Goal: Task Accomplishment & Management: Complete application form

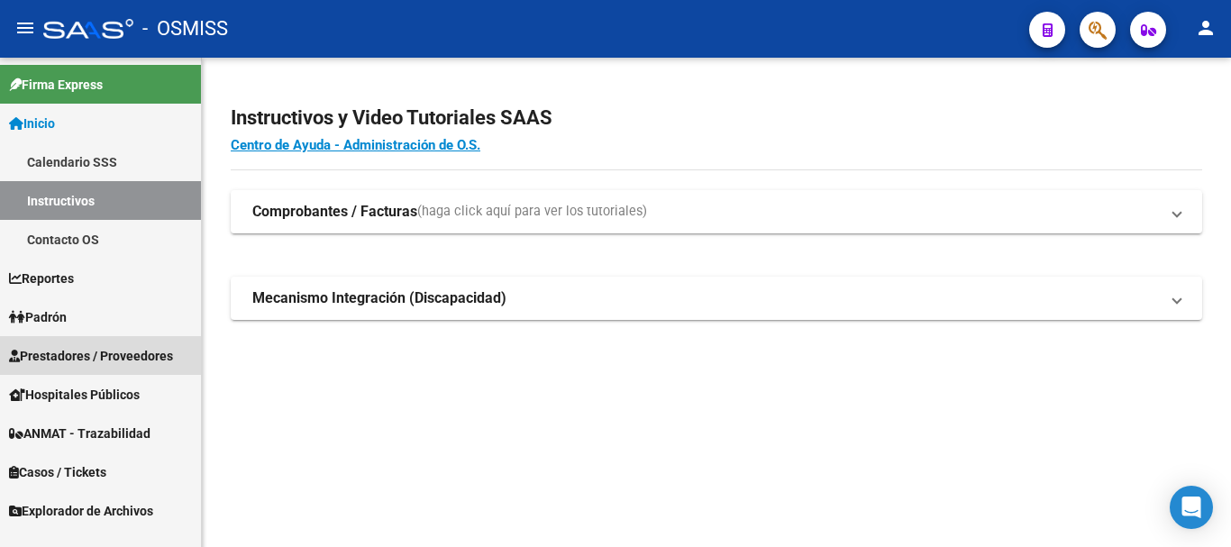
click at [74, 360] on span "Prestadores / Proveedores" at bounding box center [91, 356] width 164 height 20
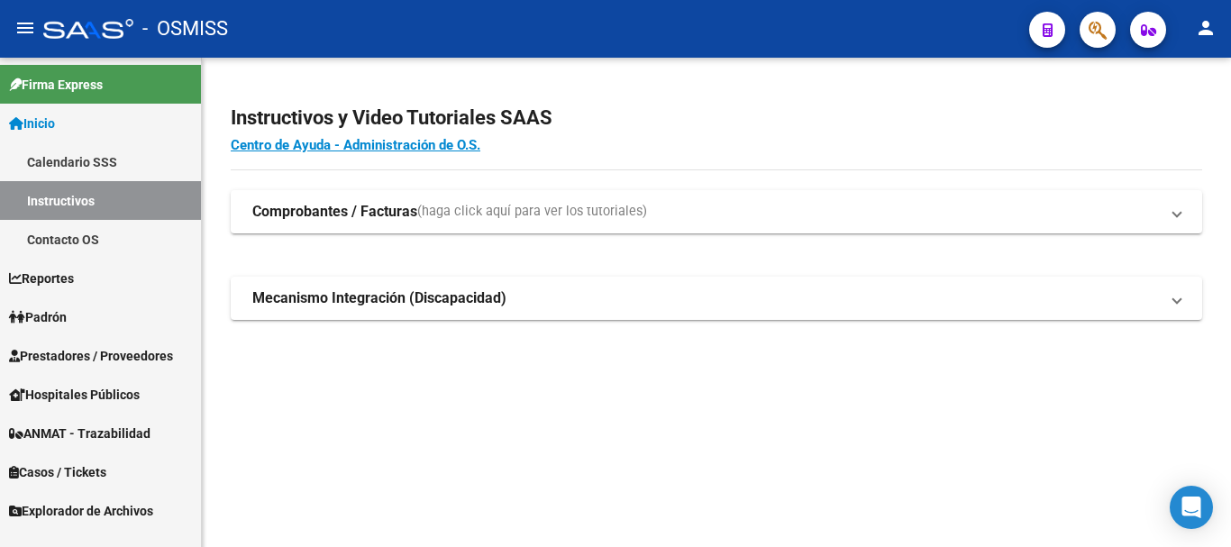
click at [108, 353] on span "Prestadores / Proveedores" at bounding box center [91, 356] width 164 height 20
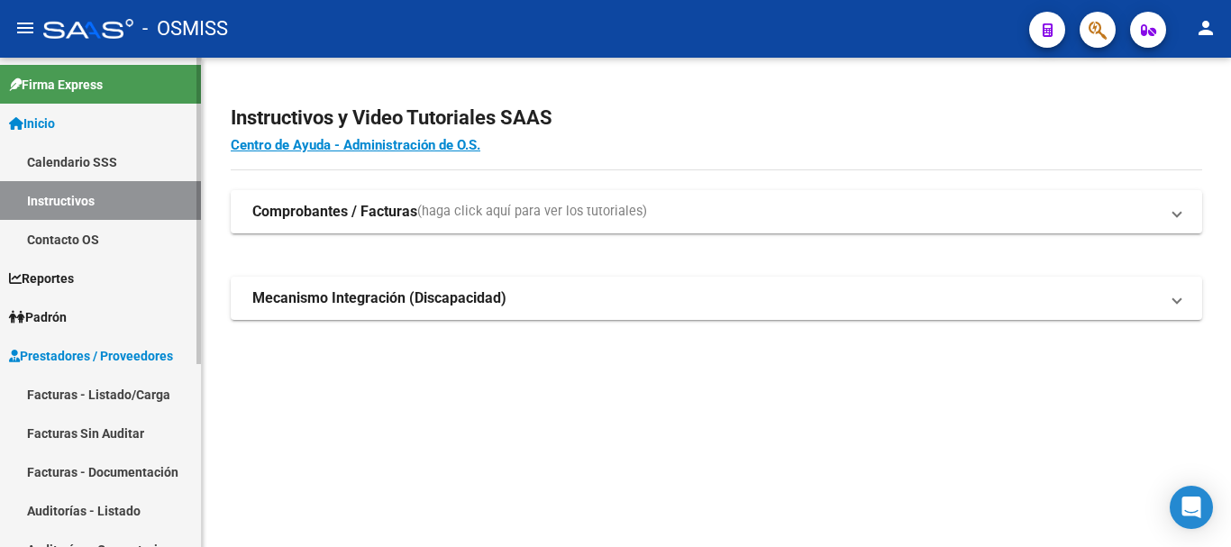
click at [104, 392] on link "Facturas - Listado/Carga" at bounding box center [100, 394] width 201 height 39
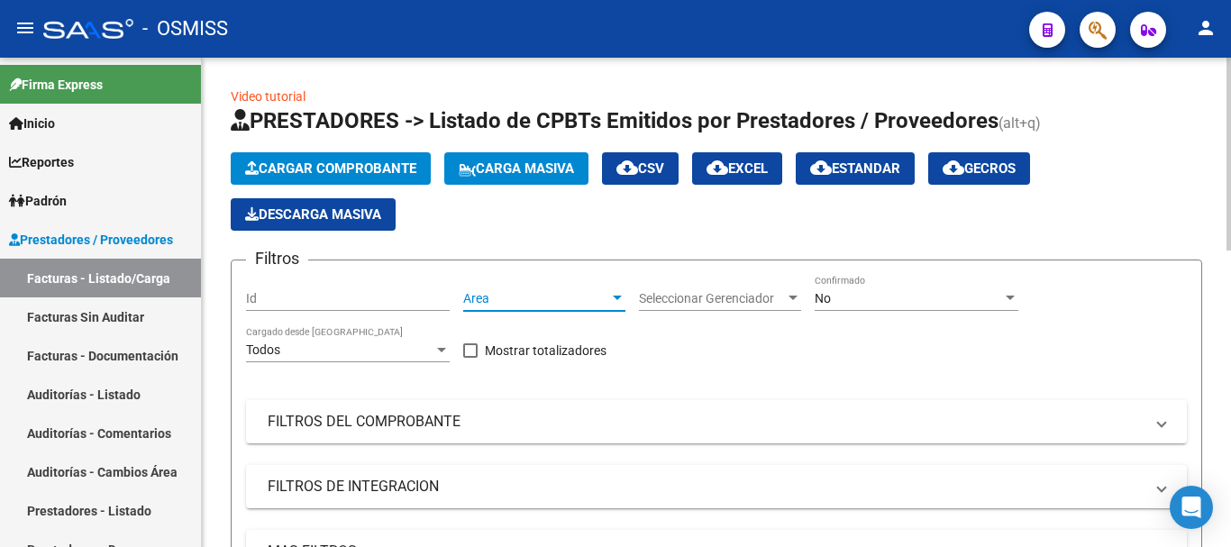
click at [614, 293] on div at bounding box center [617, 298] width 16 height 14
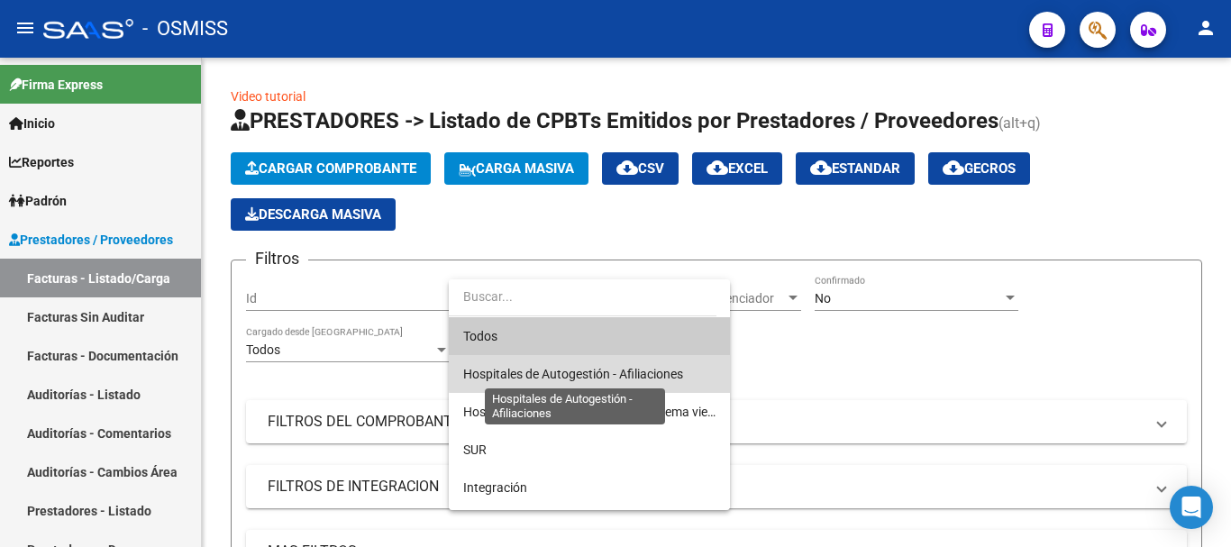
click at [594, 369] on span "Hospitales de Autogestión - Afiliaciones" at bounding box center [573, 374] width 220 height 14
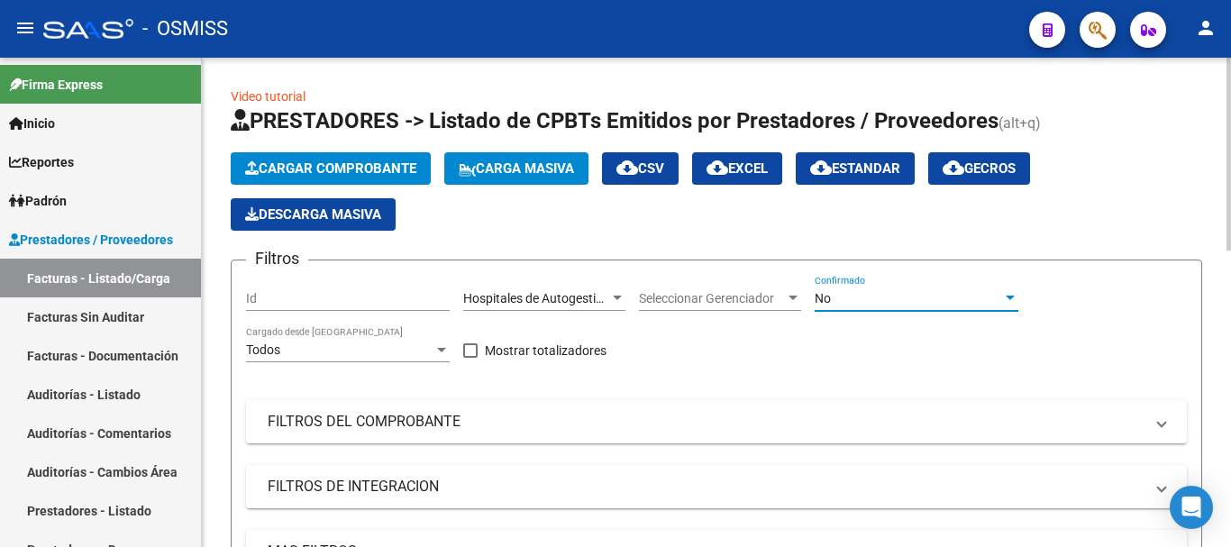
click at [655, 293] on div at bounding box center [1010, 298] width 16 height 14
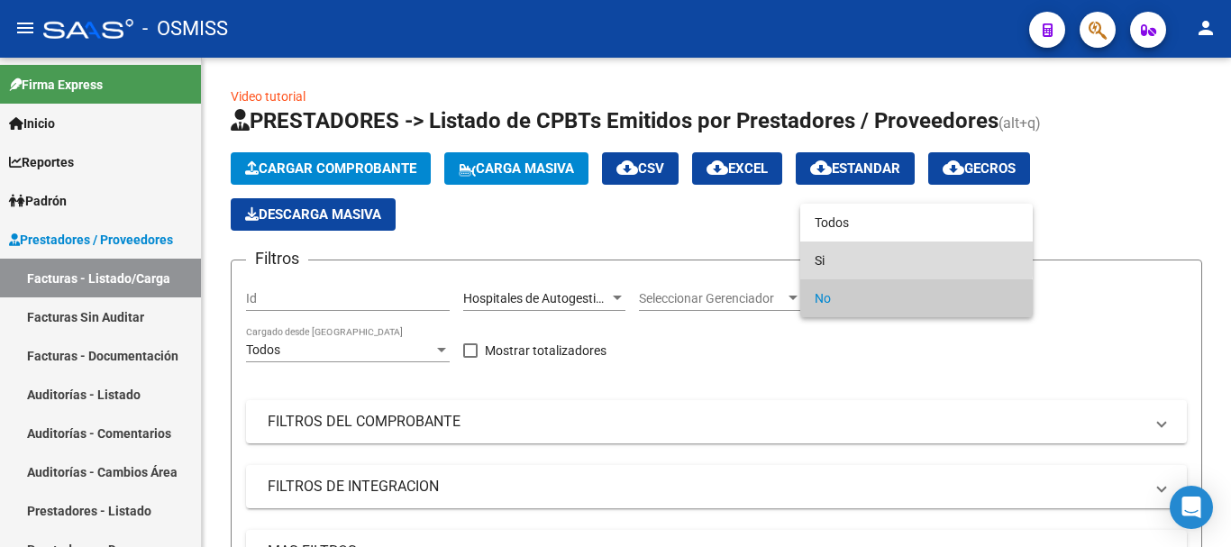
click at [655, 257] on span "Si" at bounding box center [917, 260] width 204 height 38
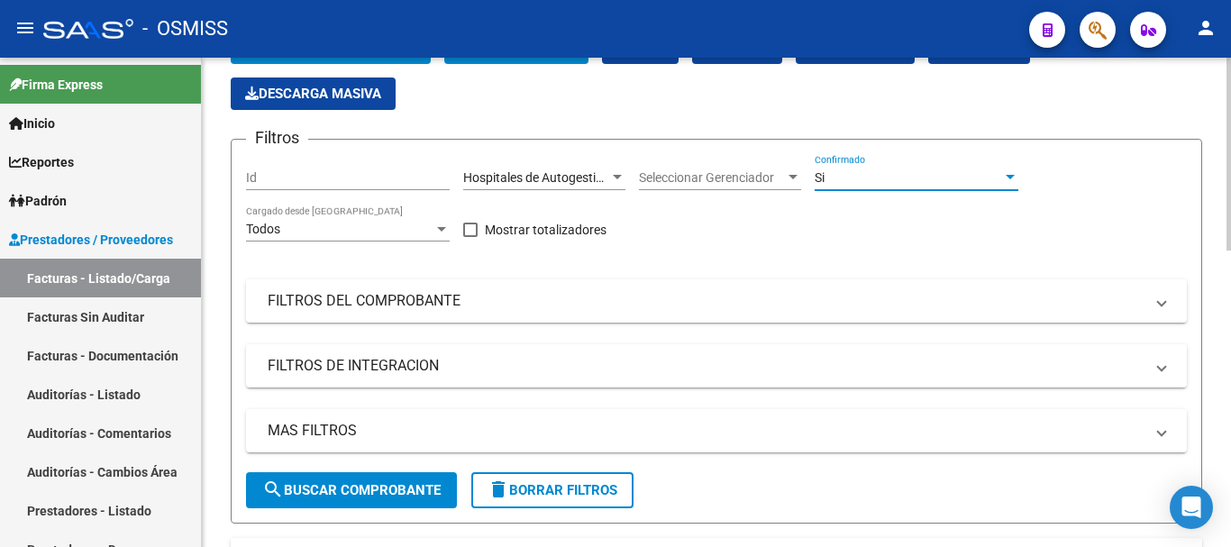
scroll to position [270, 0]
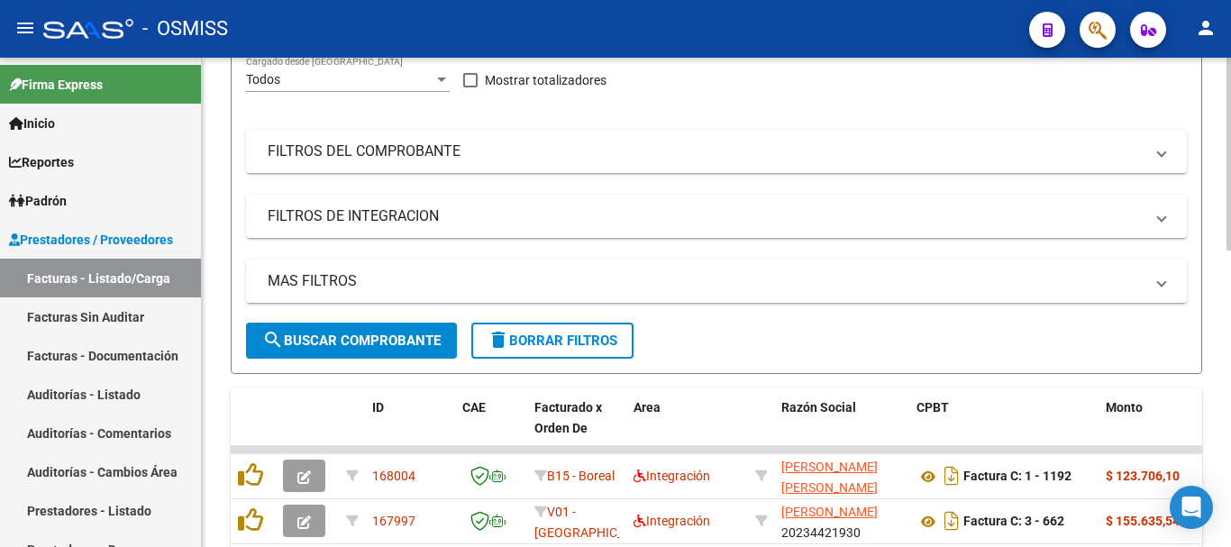
click at [655, 282] on span at bounding box center [1161, 281] width 7 height 20
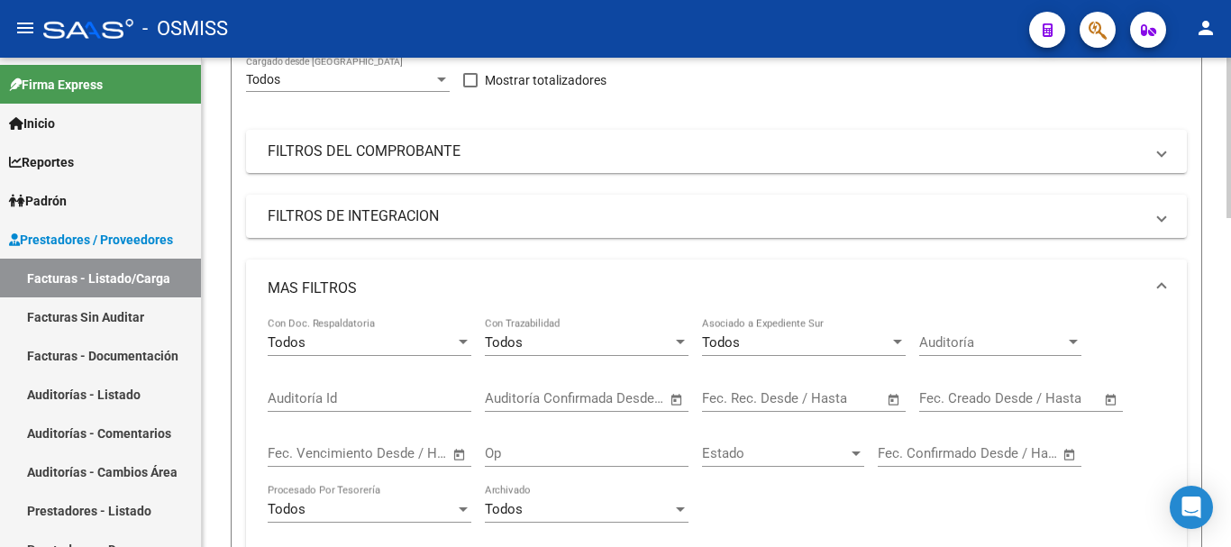
click at [655, 396] on span "Open calendar" at bounding box center [893, 399] width 43 height 43
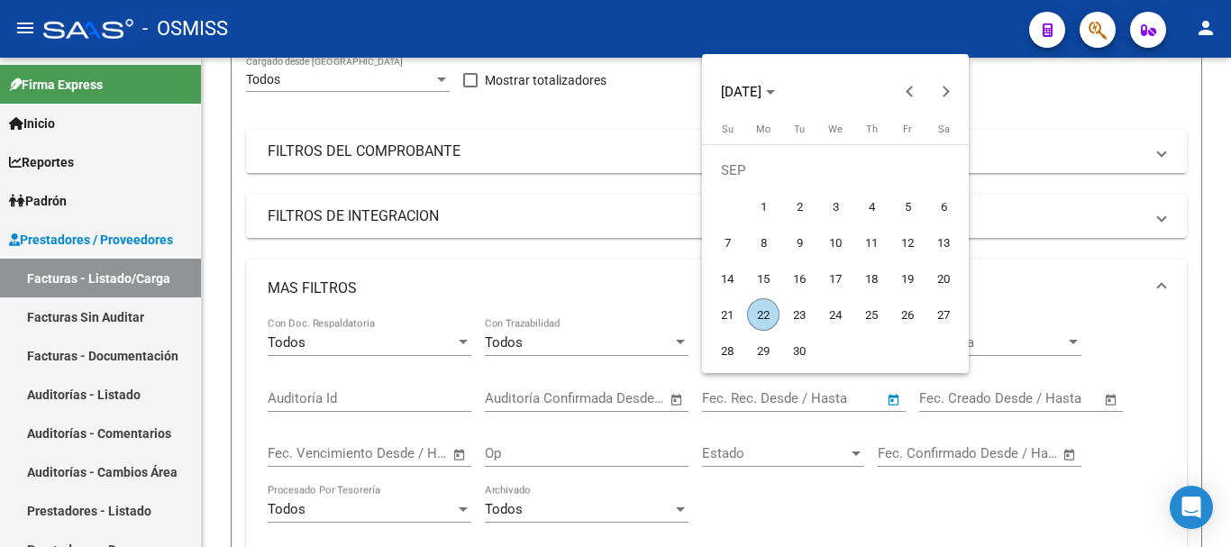
click at [655, 309] on span "22" at bounding box center [763, 314] width 32 height 32
type input "[DATE]"
click at [655, 311] on span "22" at bounding box center [763, 314] width 32 height 32
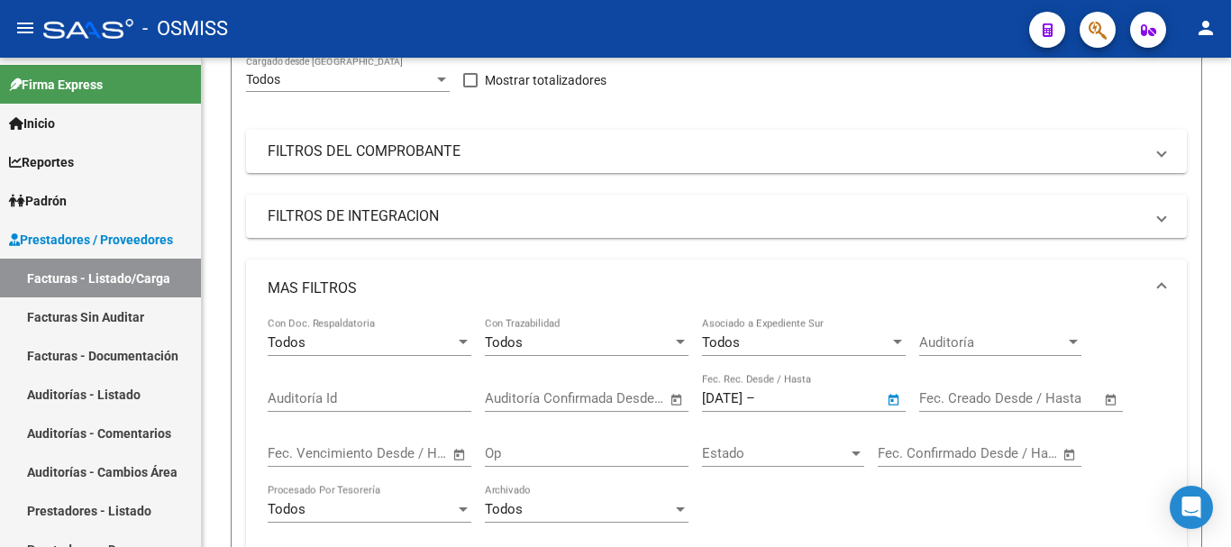
type input "[DATE]"
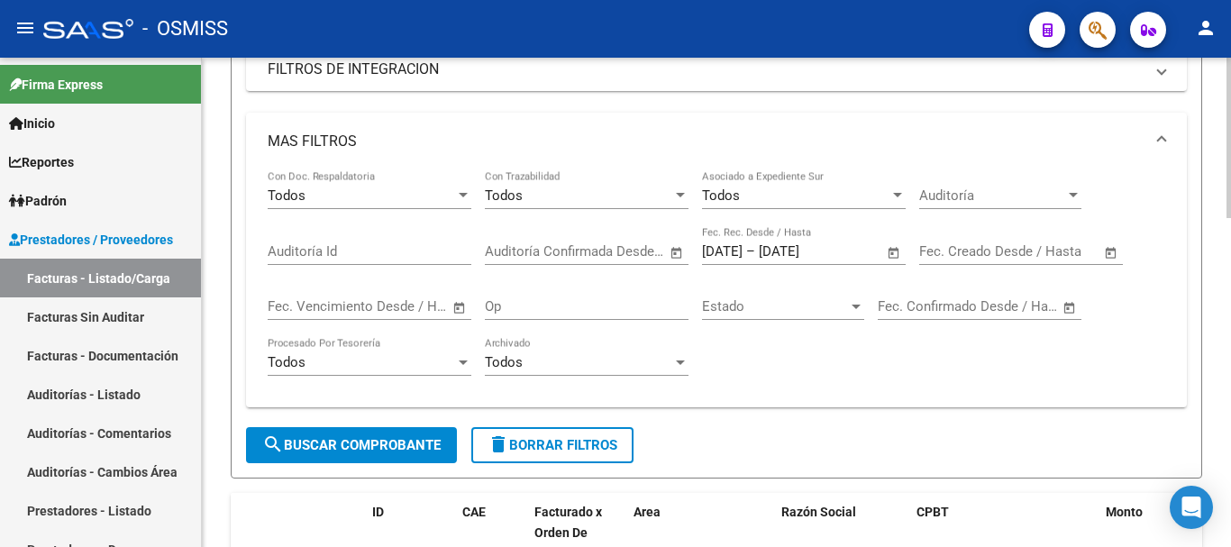
scroll to position [541, 0]
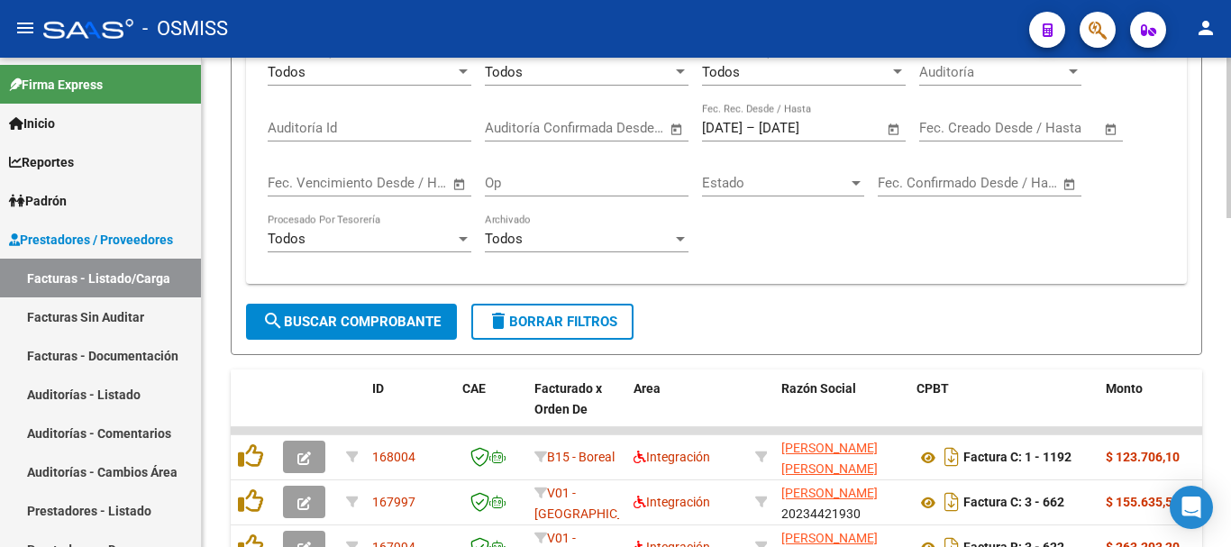
click at [351, 318] on span "search Buscar Comprobante" at bounding box center [351, 322] width 178 height 16
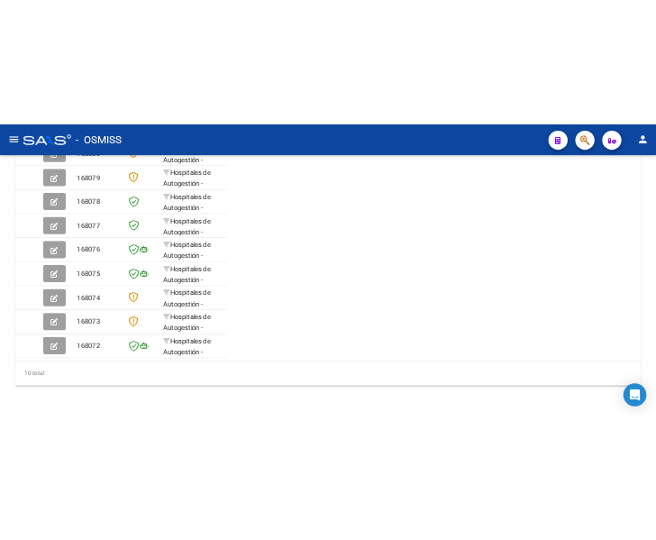
scroll to position [734, 0]
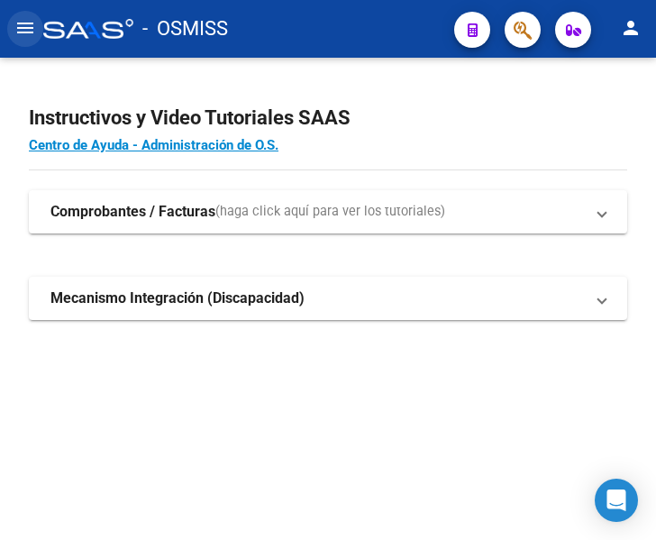
click at [27, 32] on mat-icon "menu" at bounding box center [25, 28] width 22 height 22
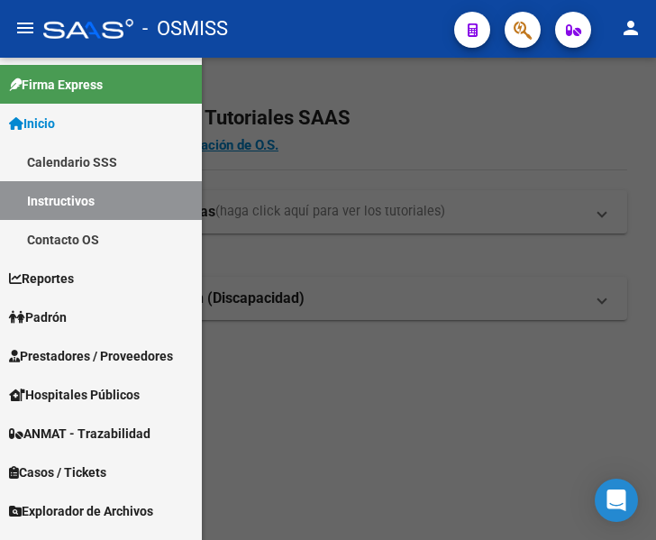
click at [74, 355] on span "Prestadores / Proveedores" at bounding box center [91, 356] width 164 height 20
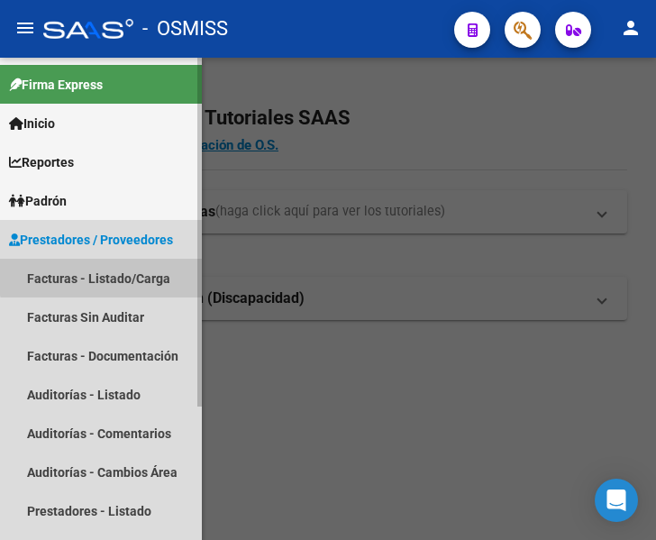
click at [104, 272] on link "Facturas - Listado/Carga" at bounding box center [101, 278] width 202 height 39
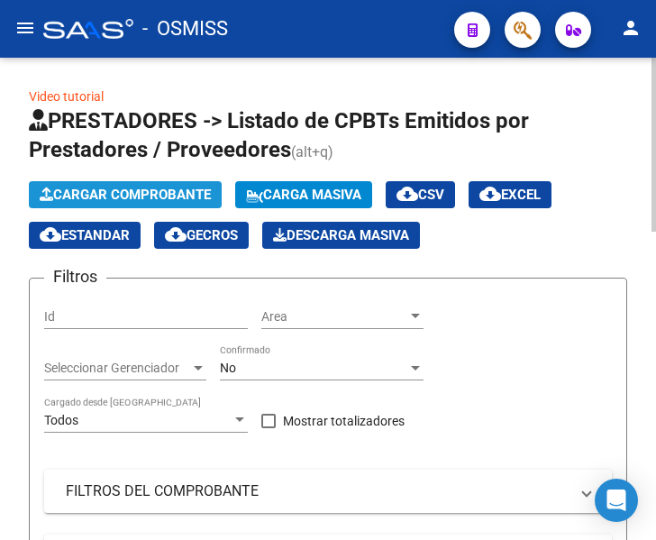
click at [139, 188] on span "Cargar Comprobante" at bounding box center [125, 195] width 171 height 16
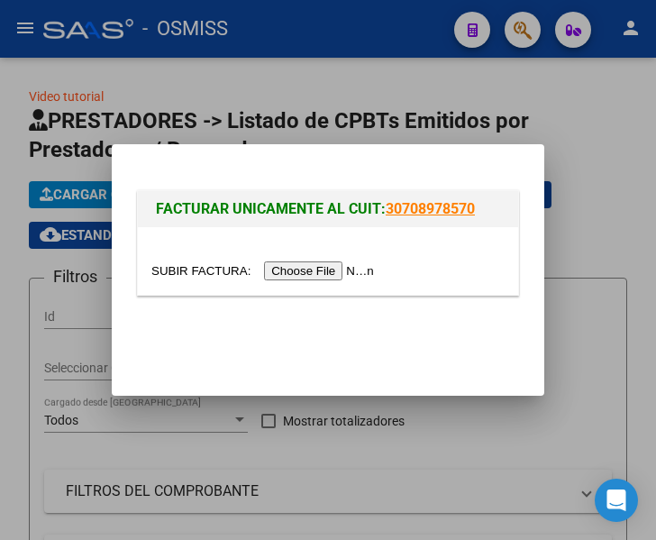
click at [319, 267] on input "file" at bounding box center [265, 270] width 228 height 19
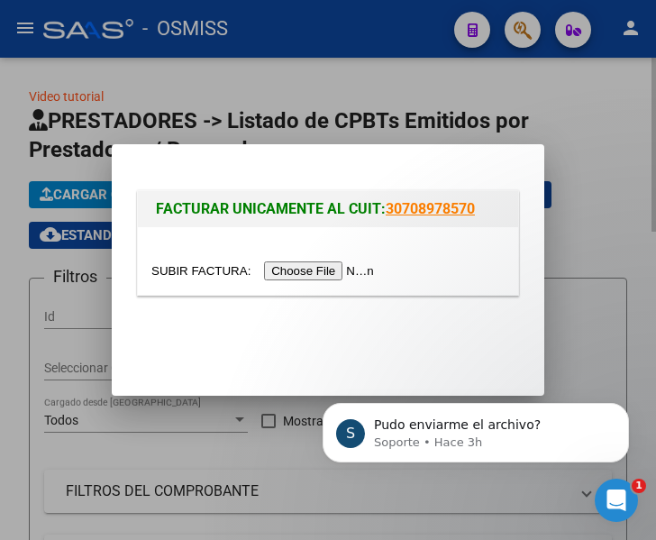
click at [608, 318] on div at bounding box center [328, 270] width 656 height 540
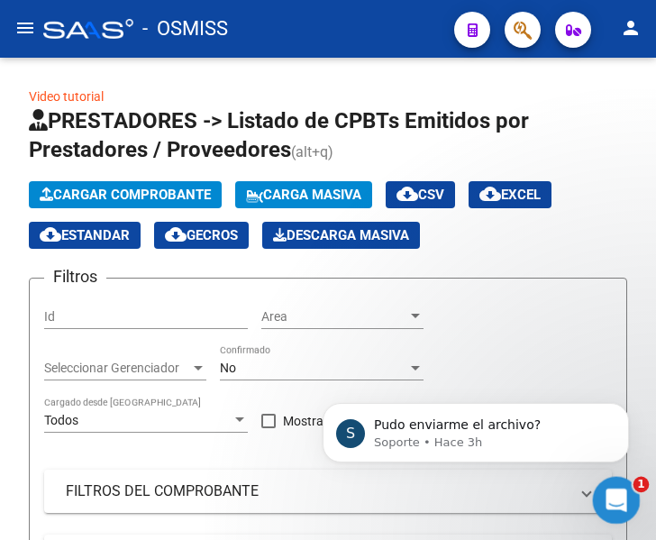
click at [609, 497] on icon "Abrir Intercom Messenger" at bounding box center [614, 498] width 30 height 30
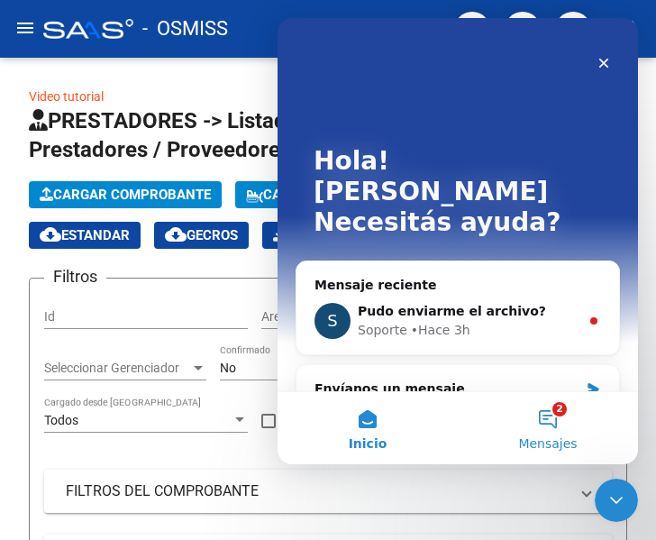
click at [558, 413] on button "2 Mensajes" at bounding box center [548, 428] width 180 height 72
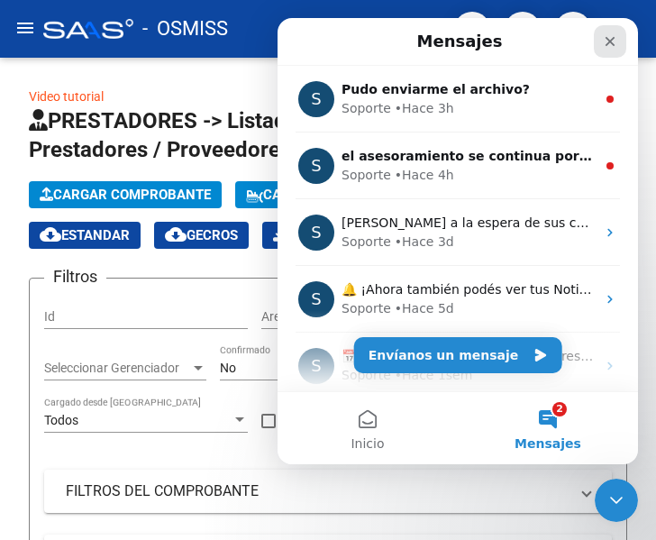
click at [605, 42] on icon "Cerrar" at bounding box center [610, 41] width 14 height 14
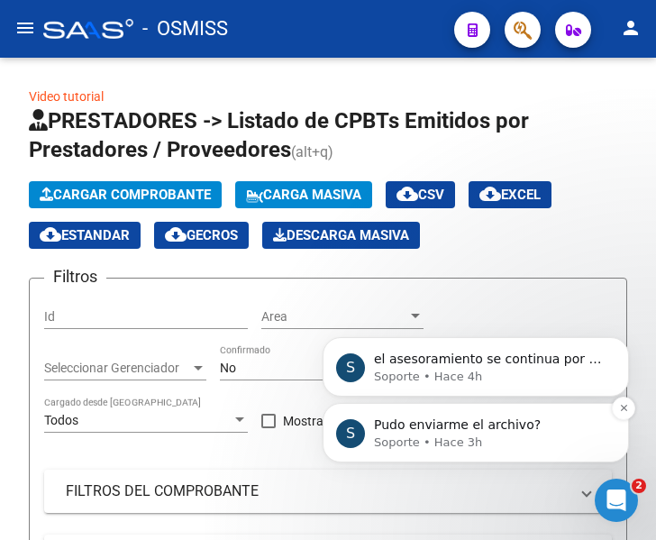
click at [438, 432] on p "Pudo enviarme el archivo?" at bounding box center [490, 425] width 232 height 18
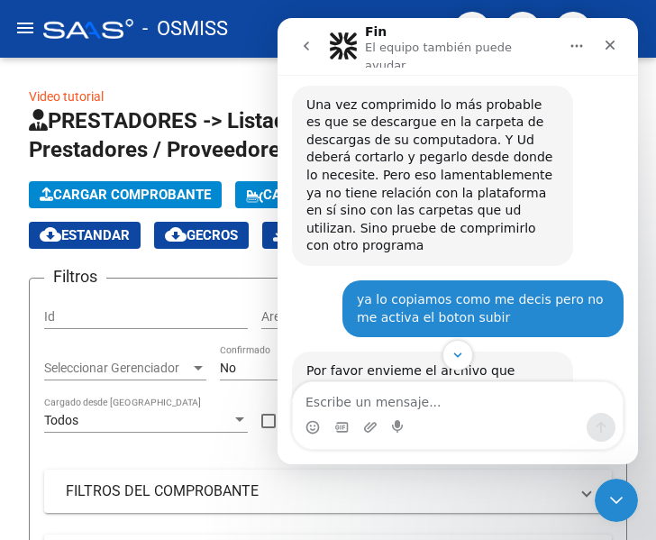
scroll to position [2264, 0]
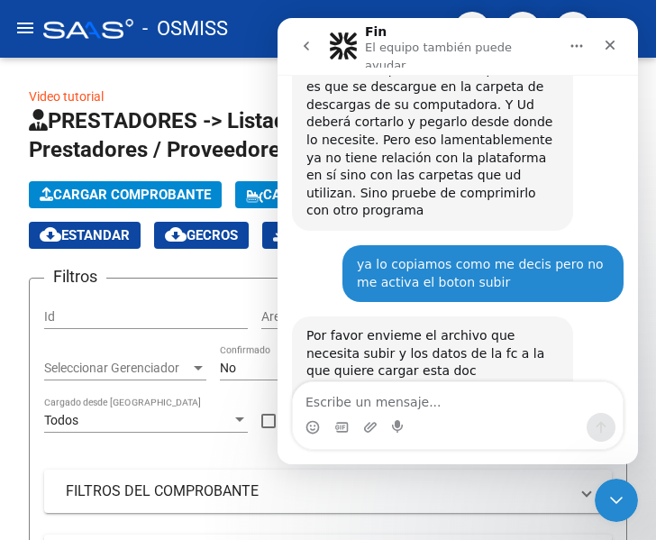
click at [410, 398] on textarea "Escribe un mensaje..." at bounding box center [458, 397] width 330 height 31
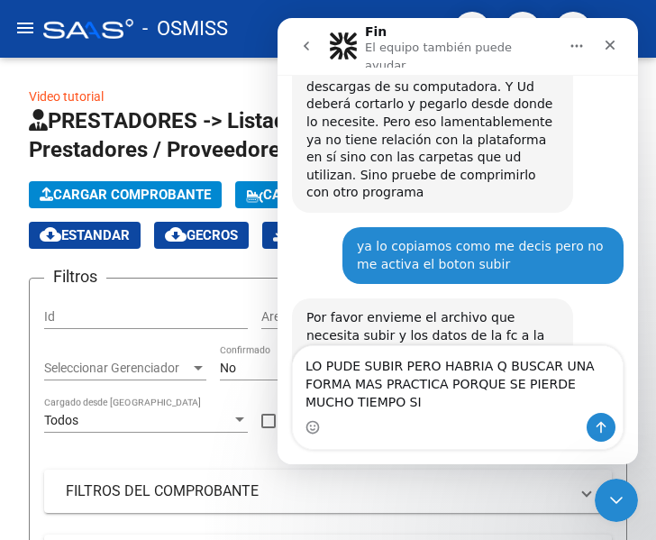
scroll to position [2300, 0]
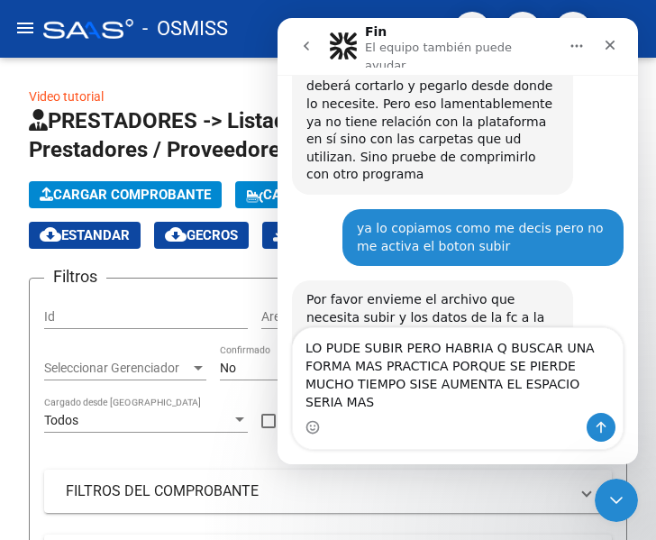
click at [455, 400] on textarea "LO PUDE SUBIR PERO HABRIA Q BUSCAR UNA FORMA MAS PRACTICA PORQUE SE PIERDE MUCH…" at bounding box center [458, 370] width 330 height 85
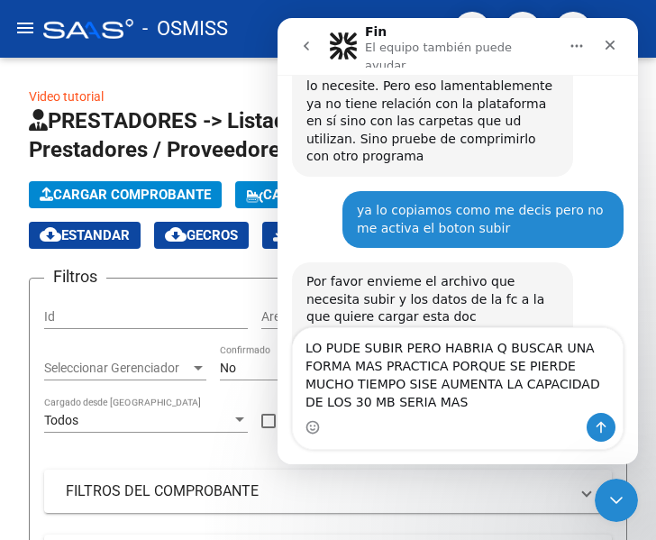
click at [354, 401] on textarea "LO PUDE SUBIR PERO HABRIA Q BUSCAR UNA FORMA MAS PRACTICA PORQUE SE PIERDE MUCH…" at bounding box center [458, 370] width 330 height 85
click at [330, 381] on textarea "LO PUDE SUBIR PERO HABRIA Q BUSCAR UNA FORMA MAS PRACTICA PORQUE SE PIERDE MUCH…" at bounding box center [458, 370] width 330 height 85
click at [603, 366] on textarea "LO PUDE SUBIR PERO HABRIA Q BUSCAR UNA FORMA MAS PRACTICA PORQUE SE PIERDE MUCH…" at bounding box center [458, 370] width 330 height 85
click at [447, 402] on textarea "LO PUDE SUBIR PERO HABRIA Q BUSCAR UNA FORMA MAS PRACTICA PORQUE SE PIERDE MUCH…" at bounding box center [458, 370] width 330 height 85
click at [606, 364] on textarea "LO PUDE SUBIR PERO HABRIA Q BUSCAR UNA FORMA MAS PRACTICA PORQUE SE PIERDE MUCH…" at bounding box center [458, 370] width 330 height 85
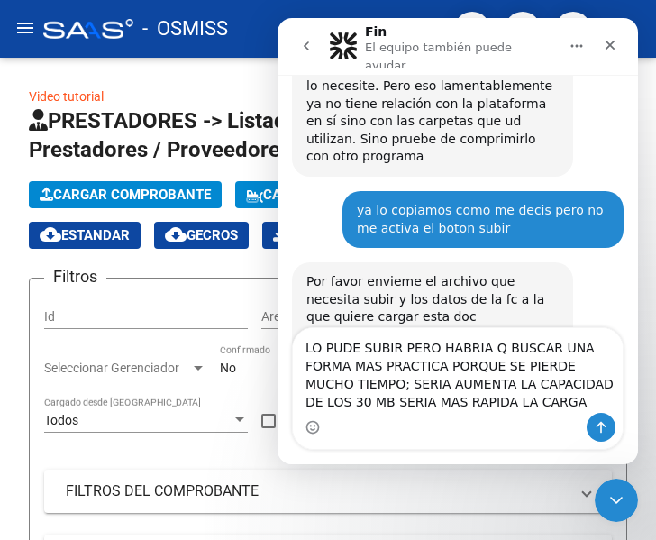
click at [338, 385] on textarea "LO PUDE SUBIR PERO HABRIA Q BUSCAR UNA FORMA MAS PRACTICA PORQUE SE PIERDE MUCH…" at bounding box center [458, 370] width 330 height 85
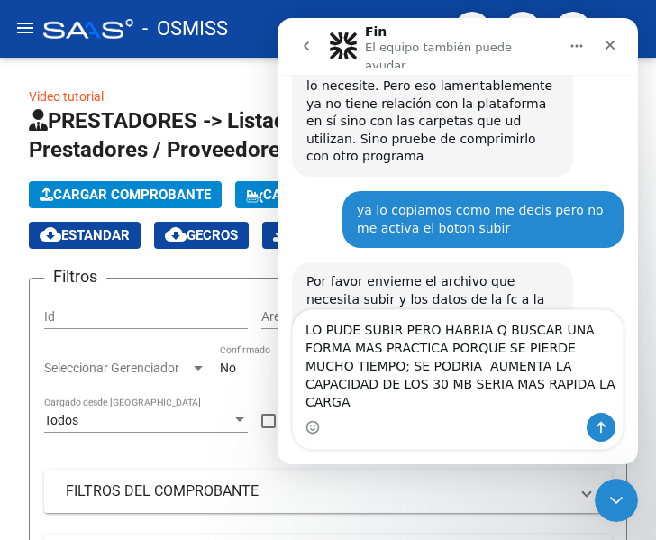
click at [480, 403] on textarea "LO PUDE SUBIR PERO HABRIA Q BUSCAR UNA FORMA MAS PRACTICA PORQUE SE PIERDE MUCH…" at bounding box center [458, 361] width 330 height 103
type textarea "LO PUDE SUBIR PERO HABRIA Q BUSCAR UNA FORMA MAS PRACTICA PORQUE SE PIERDE MUCH…"
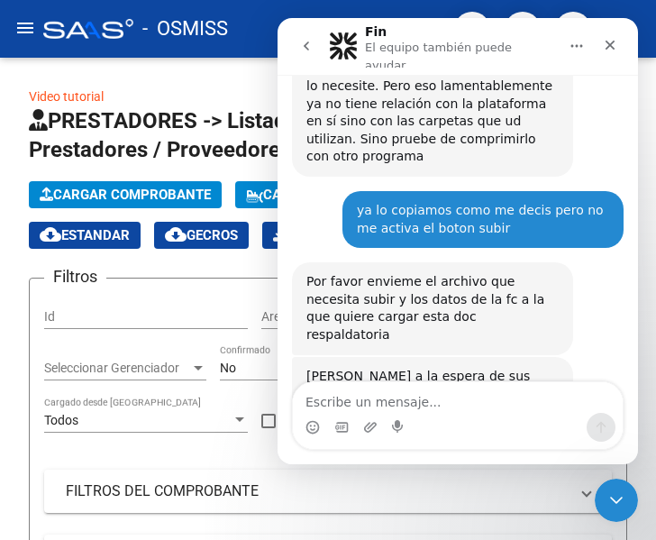
scroll to position [2388, 0]
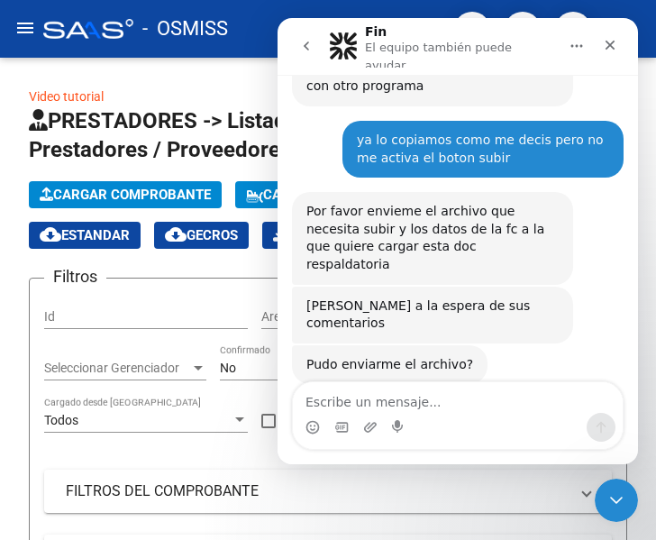
click at [408, 393] on textarea "Escribe un mensaje..." at bounding box center [458, 397] width 330 height 31
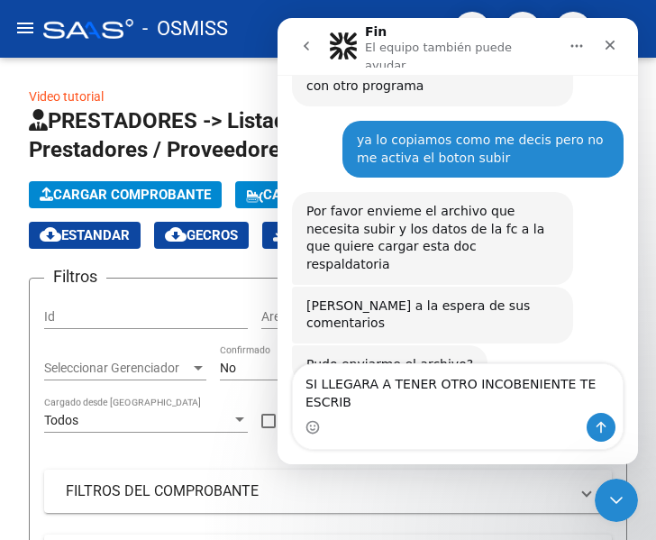
type textarea "SI LLEGARA A TENER OTRO INCOBENIENTE TE ESCRIBO"
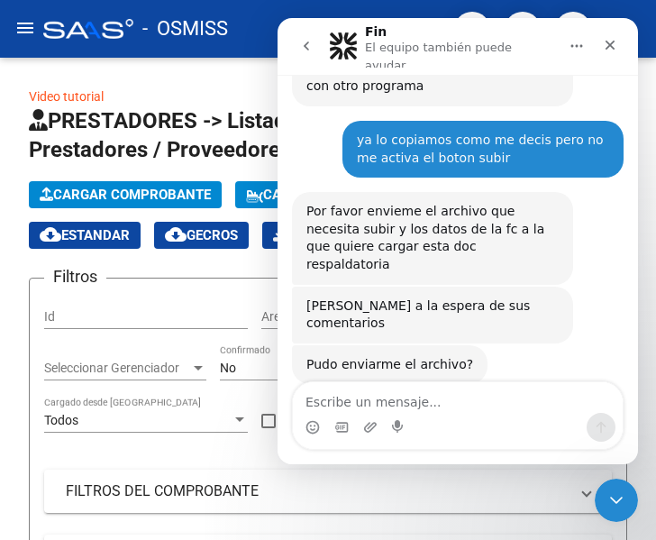
scroll to position [2447, 0]
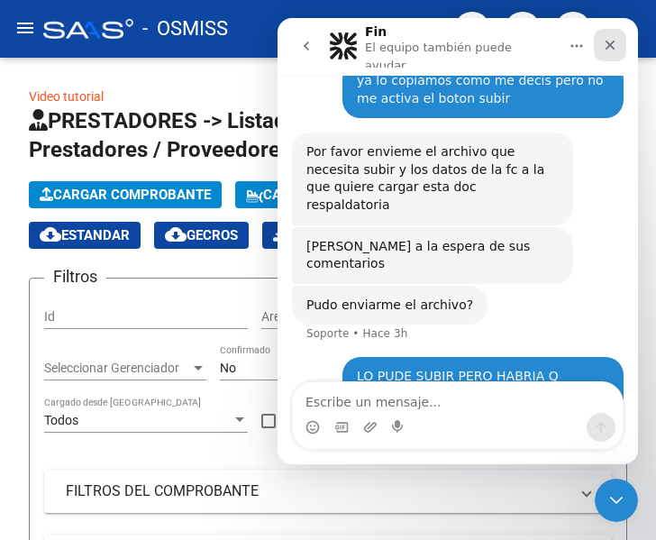
click at [615, 38] on icon "Cerrar" at bounding box center [610, 45] width 14 height 14
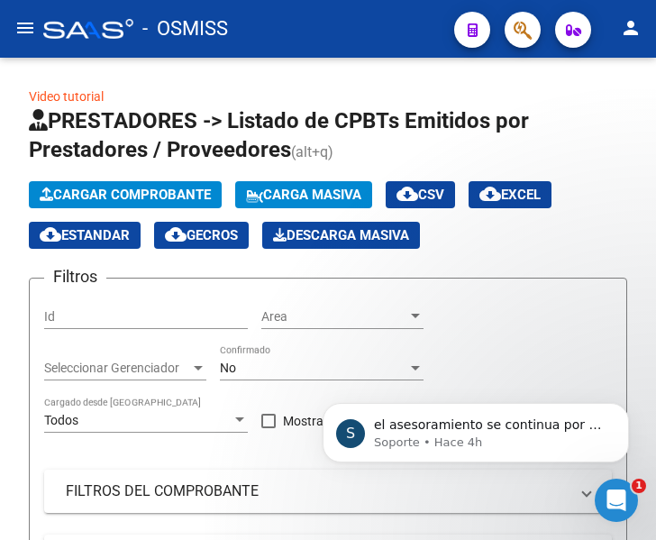
scroll to position [0, 0]
click at [578, 430] on p "el asesoramiento se continua por el otro chat en el que le solicitamos el archi…" at bounding box center [490, 425] width 232 height 18
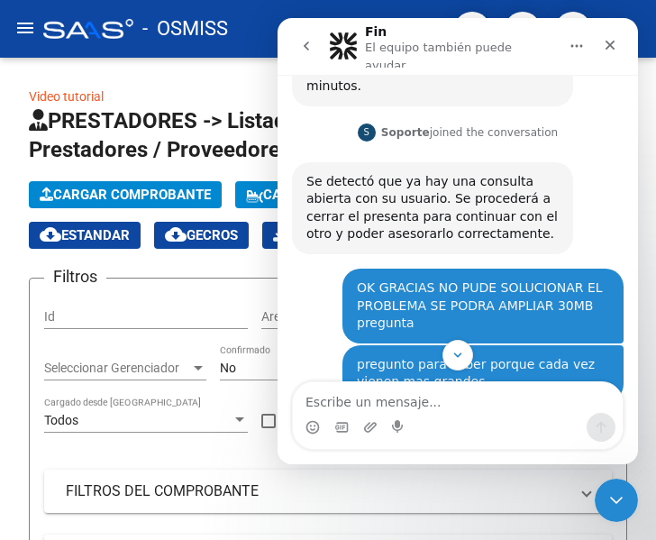
scroll to position [410, 0]
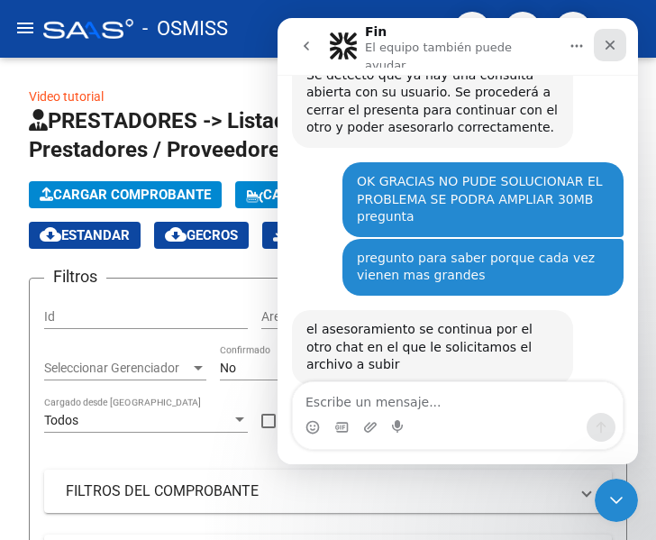
click at [604, 40] on icon "Cerrar" at bounding box center [610, 45] width 14 height 14
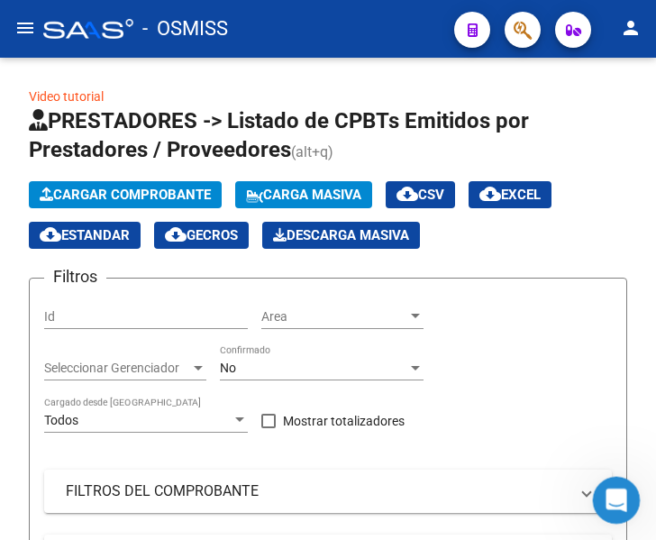
click at [614, 502] on icon "Abrir Intercom Messenger" at bounding box center [614, 498] width 30 height 30
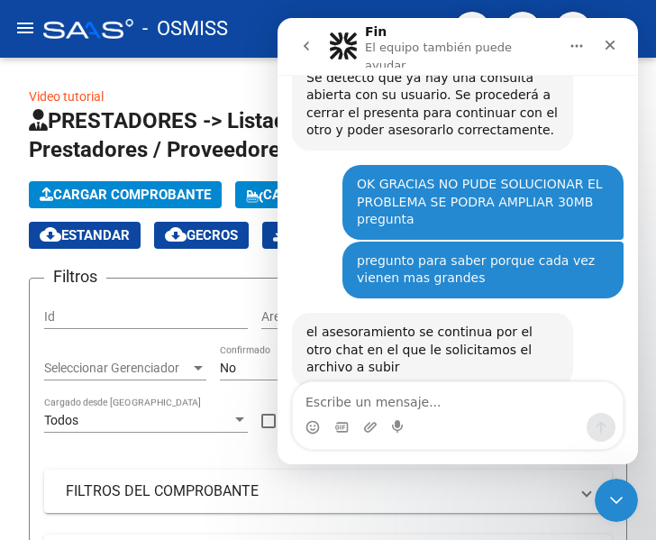
click at [368, 396] on textarea "Escribe un mensaje..." at bounding box center [458, 397] width 330 height 31
click at [458, 176] on div "OK GRACIAS NO PUDE SOLUCIONAR EL PROBLEMA SE PODRA AMPLIAR 30MB pregunta" at bounding box center [483, 202] width 252 height 53
click at [478, 176] on div "OK GRACIAS NO PUDE SOLUCIONAR EL PROBLEMA SE PODRA AMPLIAR 30MB pregunta" at bounding box center [483, 202] width 252 height 53
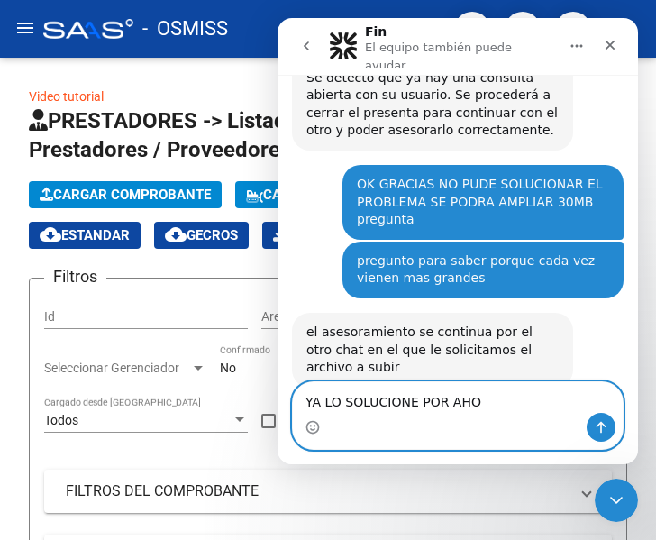
click at [488, 397] on textarea "YA LO SOLUCIONE POR AHO" at bounding box center [458, 397] width 330 height 31
type textarea "YA LO SOLUCIONE POR AHORA ."
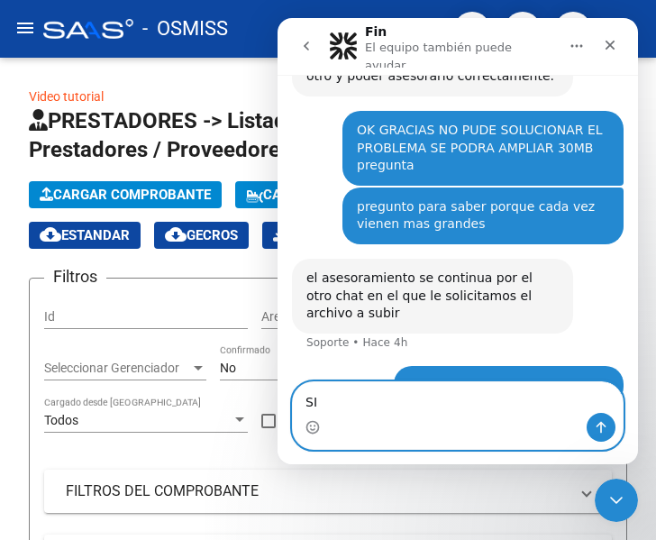
type textarea "S"
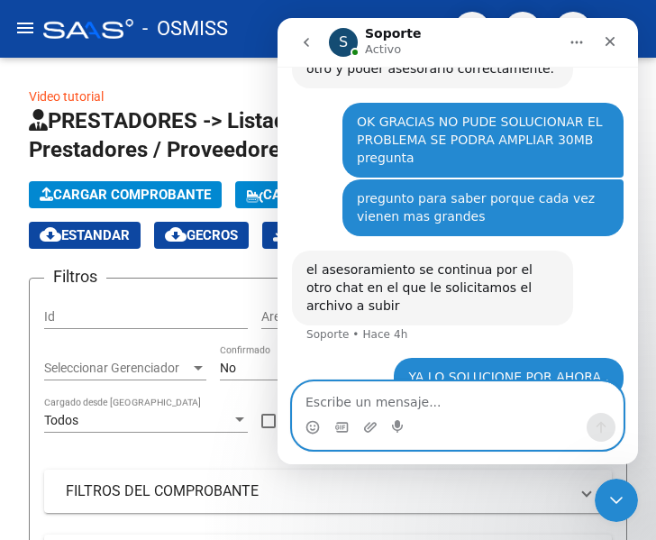
click at [365, 387] on textarea "Escribe un mensaje..." at bounding box center [458, 397] width 330 height 31
click at [363, 394] on textarea "Escribe un mensaje..." at bounding box center [458, 397] width 330 height 31
type textarea "DISCULPA LA DEMORA"
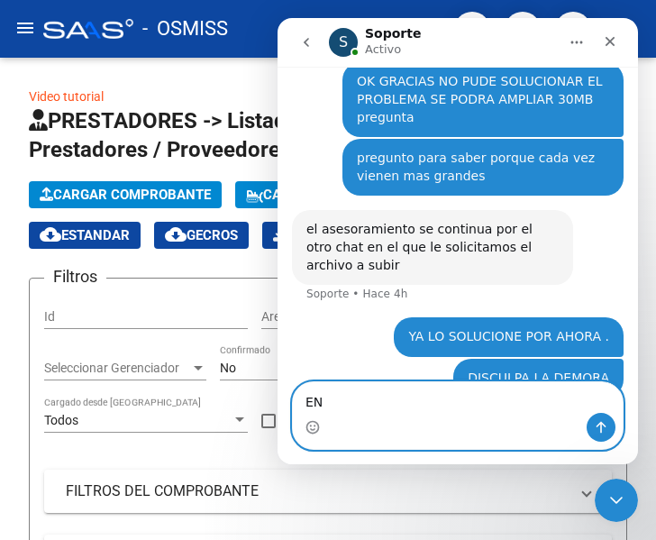
type textarea "E"
type textarea "SALUDOS"
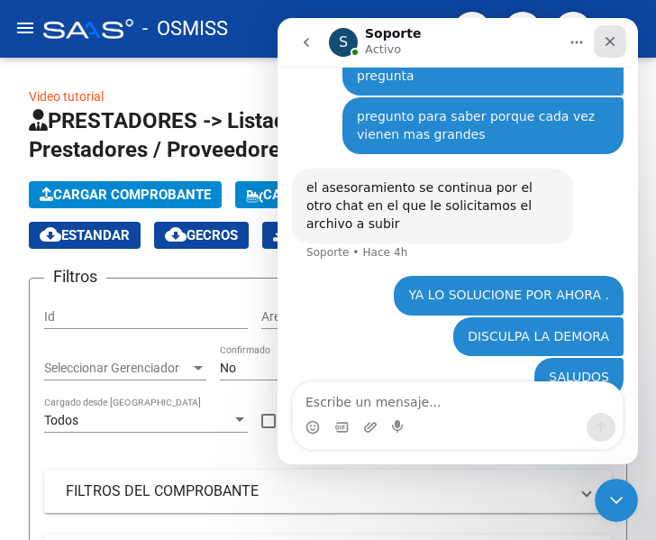
click at [607, 41] on icon "Cerrar" at bounding box center [610, 41] width 14 height 14
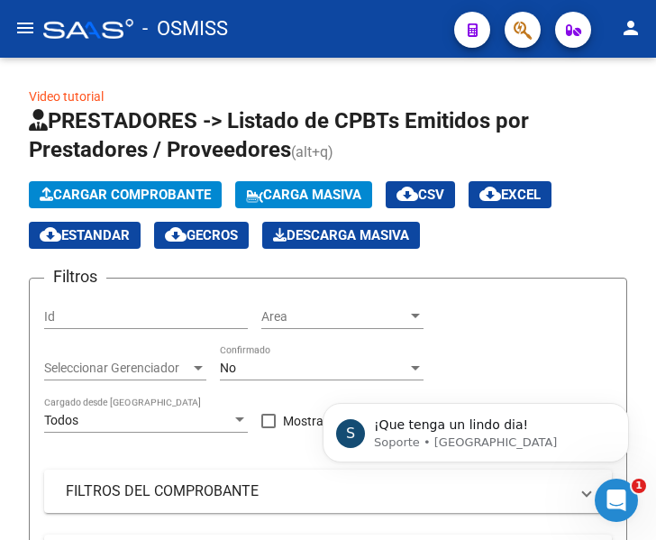
scroll to position [0, 0]
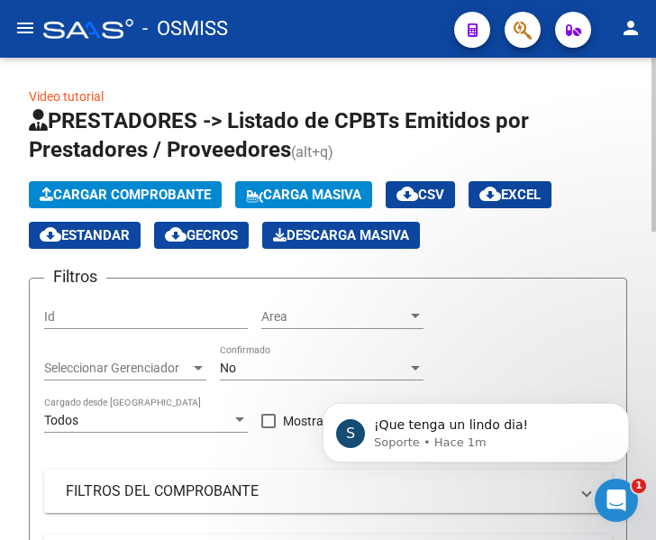
click at [625, 523] on form "Filtros Id Area Area Seleccionar Gerenciador Seleccionar Gerenciador No Confirm…" at bounding box center [328, 493] width 598 height 431
click at [615, 494] on icon "Abrir Intercom Messenger" at bounding box center [613, 497] width 13 height 14
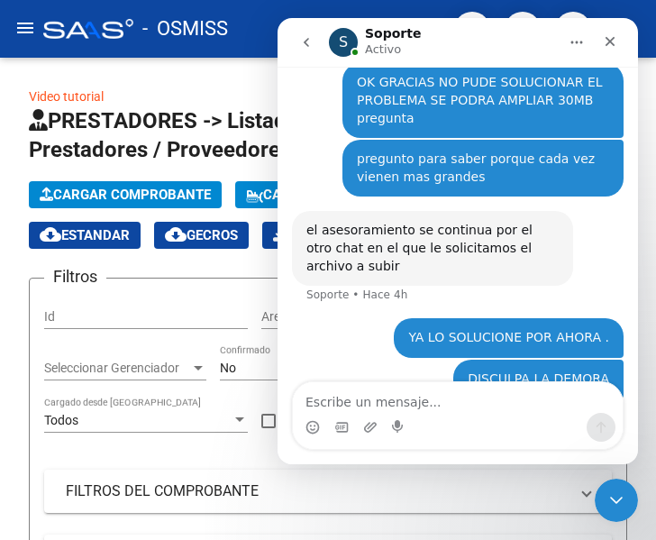
scroll to position [546, 0]
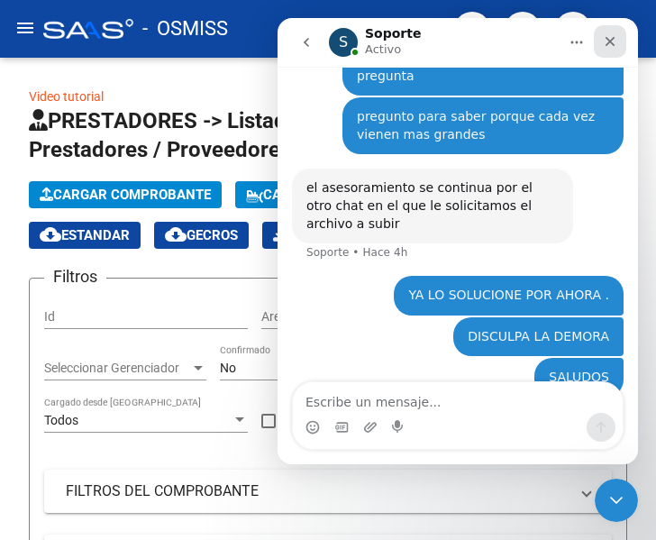
click at [606, 46] on icon "Cerrar" at bounding box center [611, 42] width 10 height 10
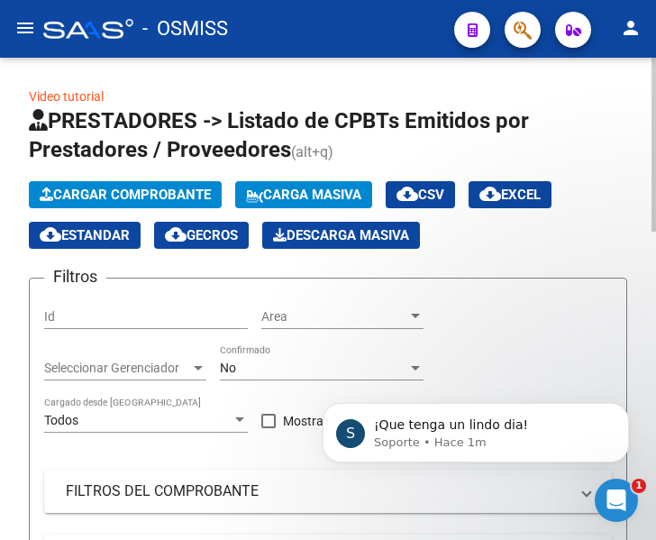
scroll to position [0, 0]
click at [486, 422] on p "¡Que tenga un lindo dia!" at bounding box center [490, 425] width 232 height 18
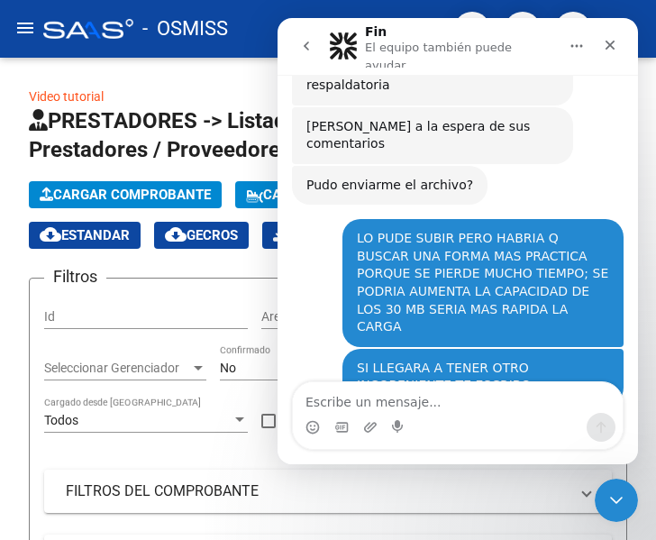
scroll to position [2630, 0]
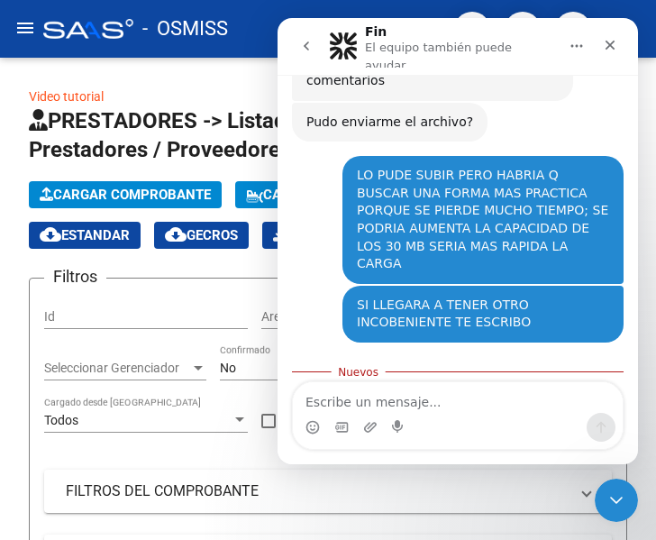
click at [372, 405] on textarea "Escribe un mensaje..." at bounding box center [458, 397] width 330 height 31
type textarea "IGUAL MENTE PARA VOS!"
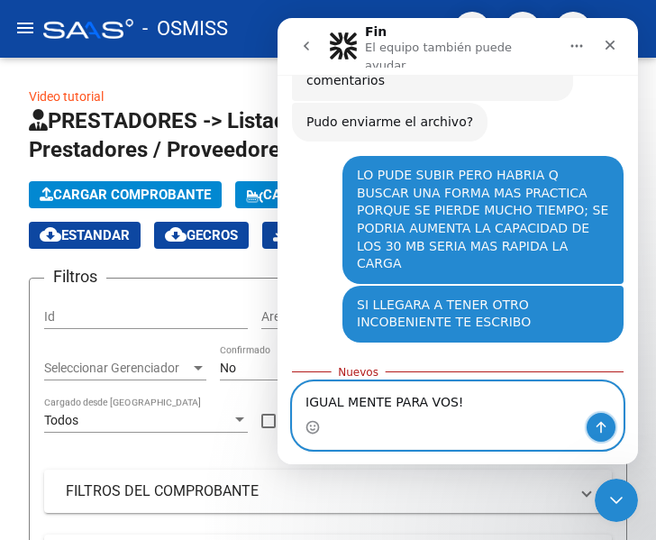
click at [598, 427] on icon "Enviar un mensaje…" at bounding box center [601, 427] width 14 height 14
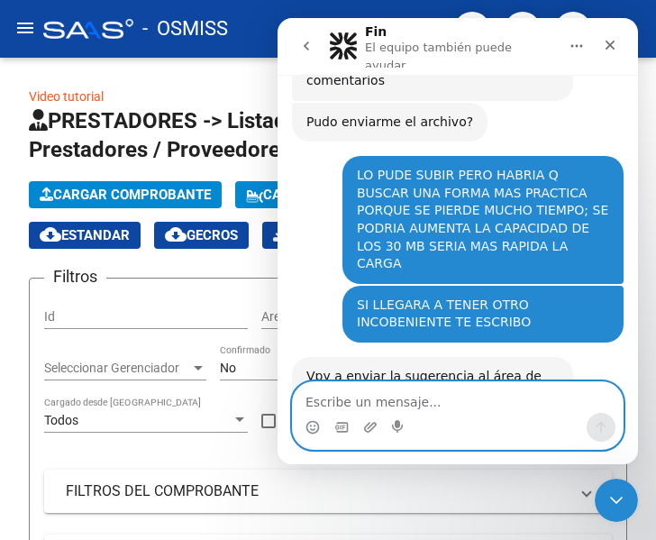
scroll to position [2654, 0]
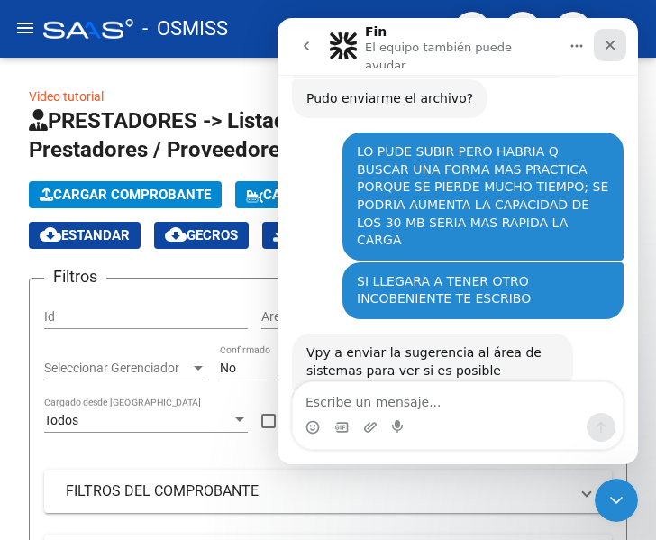
click at [605, 38] on icon "Cerrar" at bounding box center [610, 45] width 14 height 14
